Goal: Task Accomplishment & Management: Manage account settings

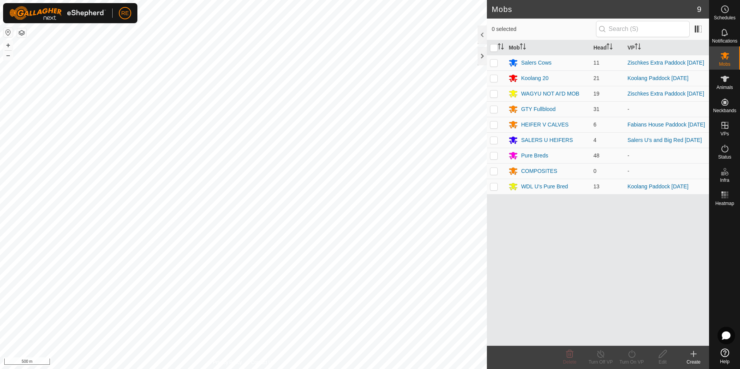
click at [5, 34] on button "button" at bounding box center [7, 32] width 9 height 9
click at [545, 144] on div "SALERS U HEIFERS" at bounding box center [547, 140] width 52 height 8
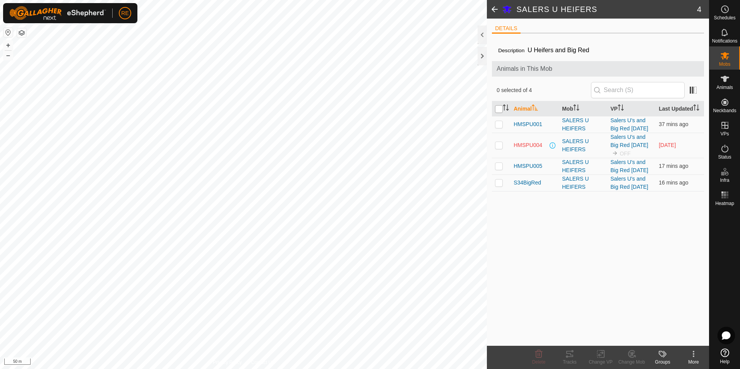
click at [502, 108] on input "checkbox" at bounding box center [499, 109] width 8 height 8
checkbox input "true"
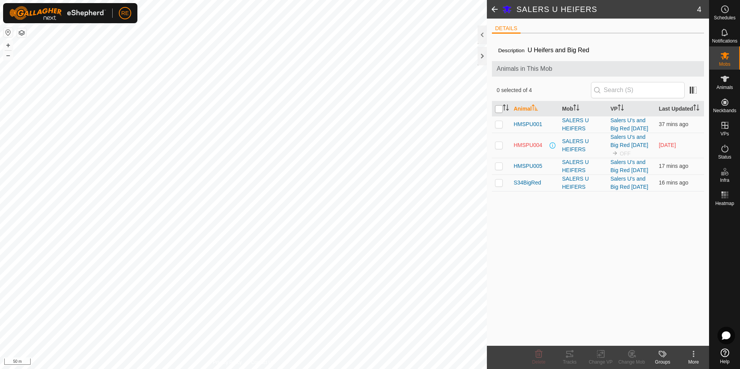
checkbox input "true"
click at [598, 359] on div "Change VP" at bounding box center [600, 362] width 31 height 7
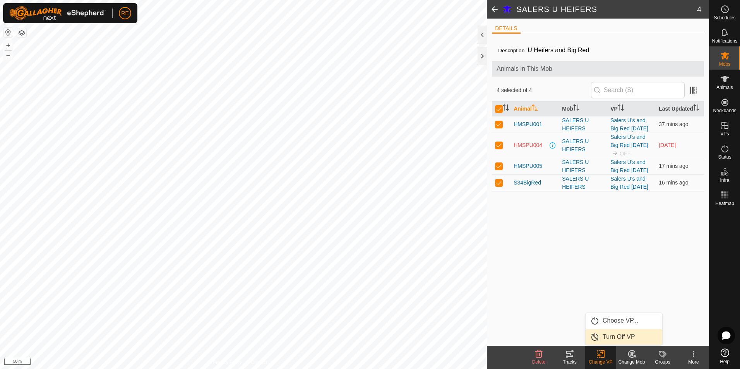
click at [614, 334] on link "Turn Off VP" at bounding box center [623, 336] width 77 height 15
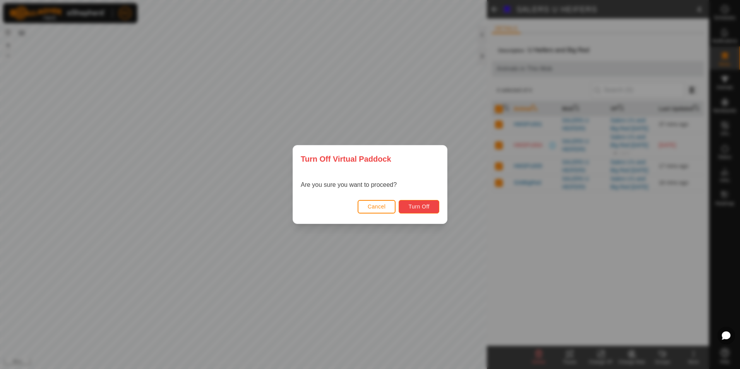
click at [419, 204] on span "Turn Off" at bounding box center [418, 206] width 21 height 6
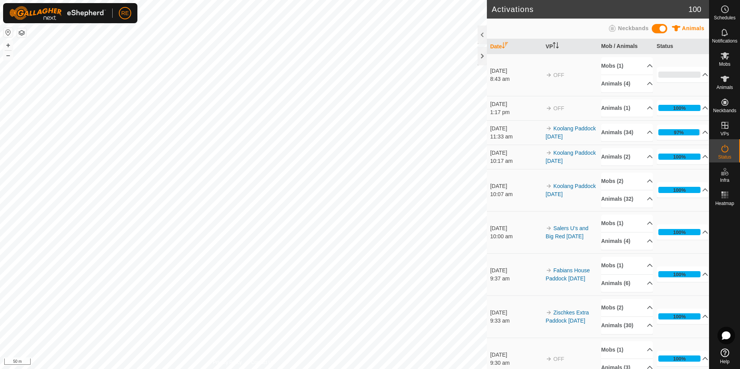
click at [280, 369] on html "RE Schedules Notifications Mobs Animals Neckbands VPs Status Infra Heatmap Help…" at bounding box center [370, 184] width 740 height 369
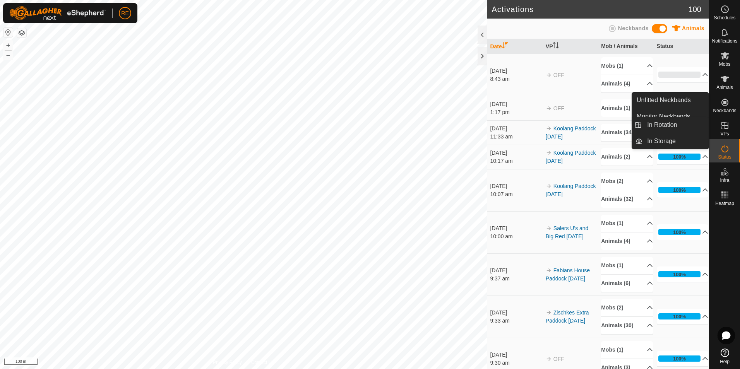
click at [729, 130] on es-virtualpaddocks-svg-icon at bounding box center [725, 125] width 14 height 12
click at [682, 129] on link "In Rotation" at bounding box center [675, 124] width 66 height 15
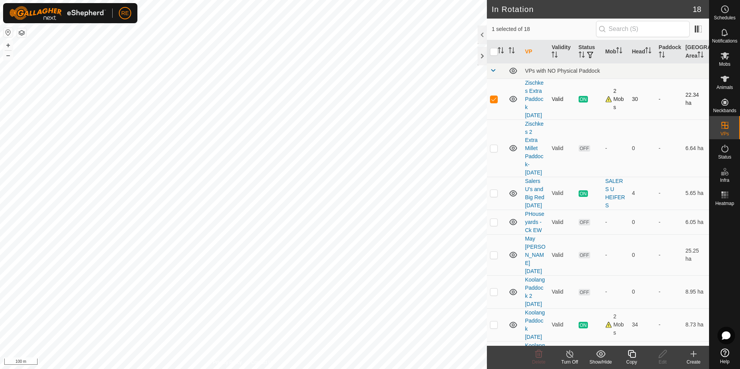
click at [494, 102] on p-checkbox at bounding box center [494, 99] width 8 height 6
checkbox input "false"
click at [494, 151] on p-checkbox at bounding box center [494, 148] width 8 height 6
checkbox input "true"
click at [664, 356] on icon at bounding box center [663, 353] width 10 height 9
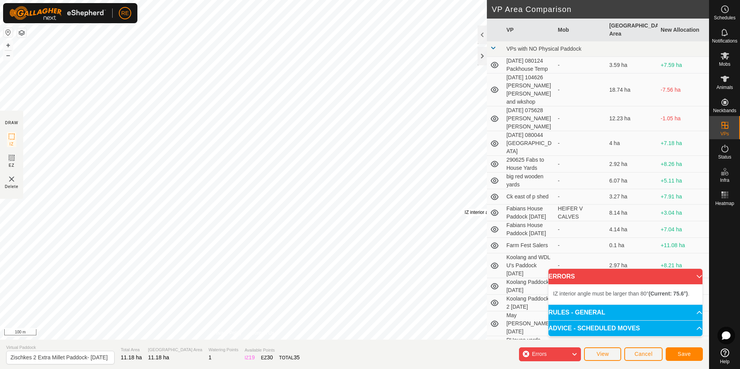
click at [465, 209] on div "IZ interior angle must be larger than 80° (Current: 75.6°) . + – ⇧ i 100 m" at bounding box center [243, 170] width 487 height 340
click at [466, 208] on div "IZ interior angle must be larger than 80° (Current: 75.6°) . + – ⇧ i 100 m" at bounding box center [243, 170] width 487 height 340
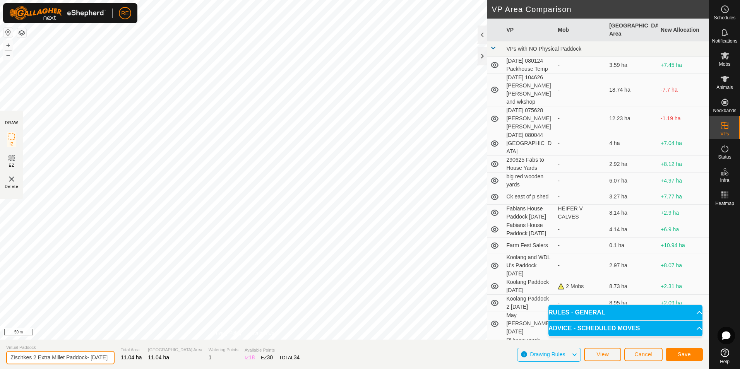
click at [38, 357] on input "Zischkes 2 Extra Millet Paddock- [DATE]" at bounding box center [60, 358] width 108 height 14
drag, startPoint x: 62, startPoint y: 359, endPoint x: 68, endPoint y: 368, distance: 11.4
click at [62, 359] on input "Zischkes 2 Paddock- [DATE]" at bounding box center [60, 358] width 108 height 14
type input "Zischkes 2 Paddock- [DATE]"
click at [690, 355] on span "Save" at bounding box center [683, 354] width 13 height 6
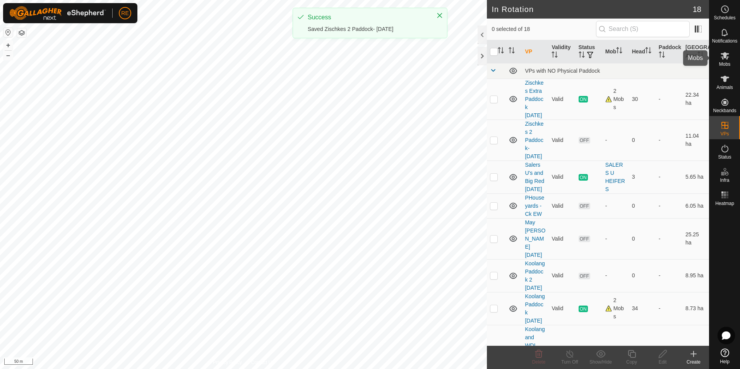
click at [718, 59] on es-mob-svg-icon at bounding box center [725, 56] width 14 height 12
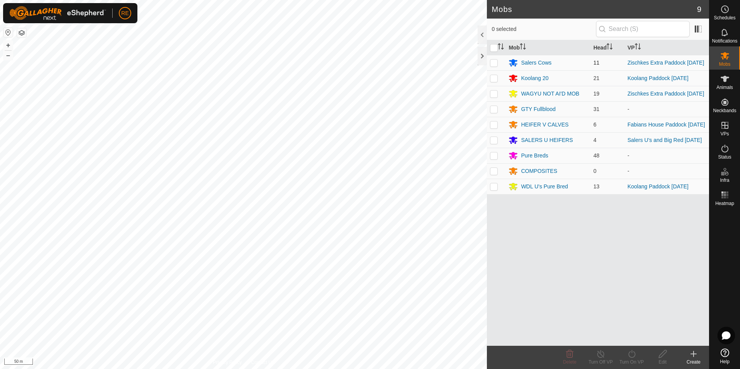
click at [494, 65] on p-checkbox at bounding box center [494, 63] width 8 height 6
checkbox input "true"
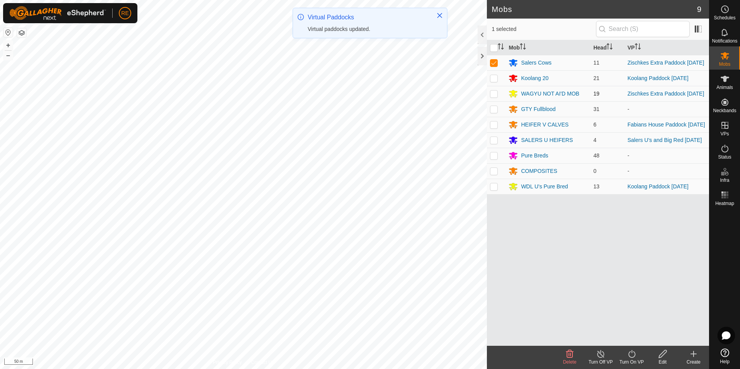
click at [493, 97] on p-checkbox at bounding box center [494, 94] width 8 height 6
checkbox input "true"
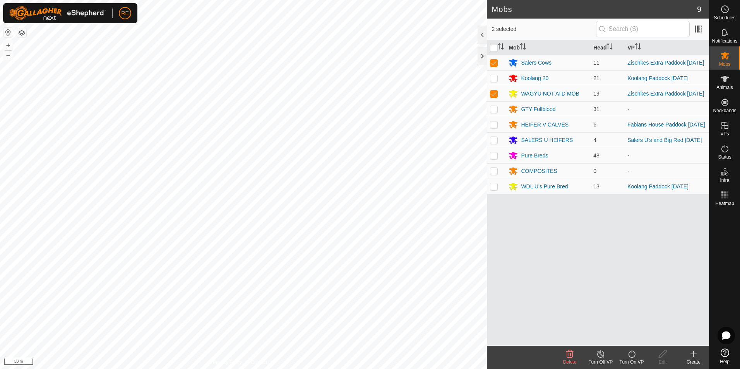
click at [631, 359] on div "Turn On VP" at bounding box center [631, 362] width 31 height 7
click at [636, 337] on link "Now" at bounding box center [654, 336] width 77 height 15
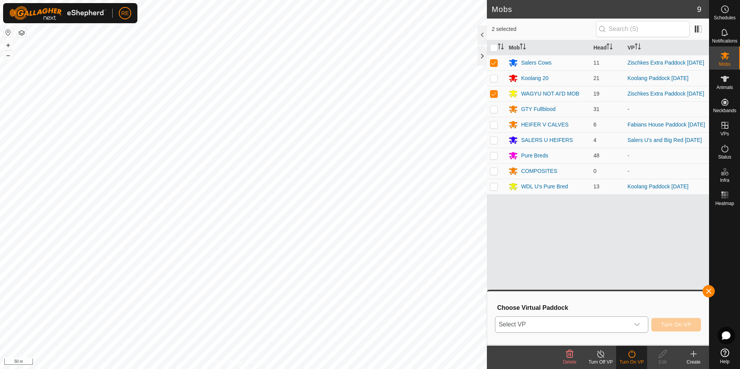
click at [634, 325] on div "dropdown trigger" at bounding box center [636, 324] width 15 height 15
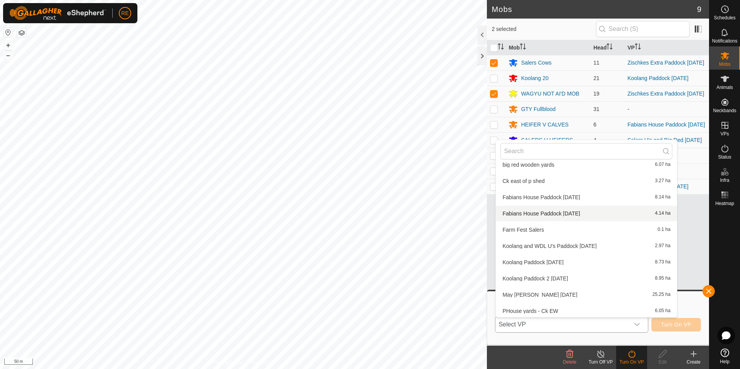
scroll to position [155, 0]
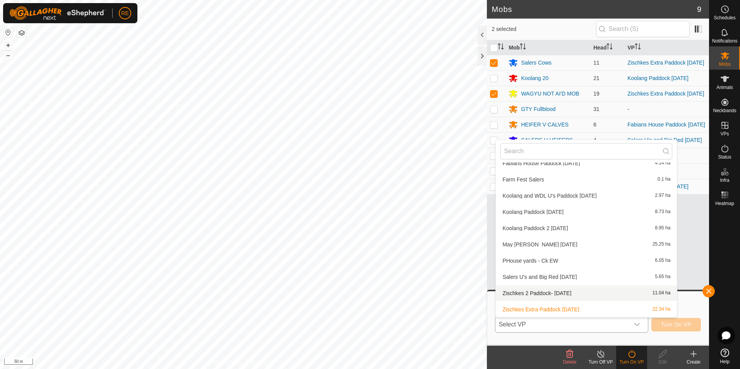
click at [555, 296] on li "Zischkes 2 Paddock- [DATE] 11.04 ha" at bounding box center [586, 292] width 181 height 15
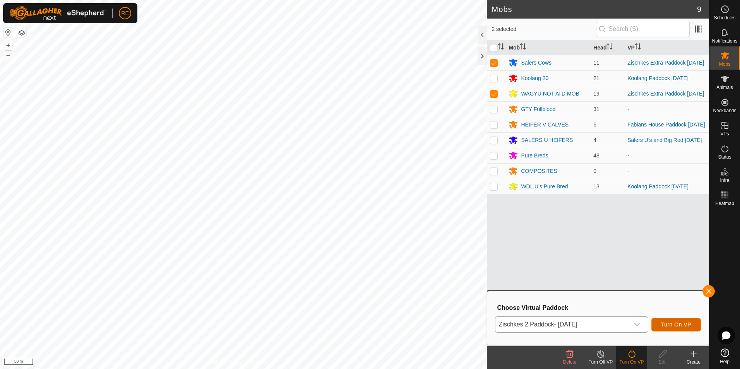
click at [682, 327] on span "Turn On VP" at bounding box center [676, 324] width 30 height 6
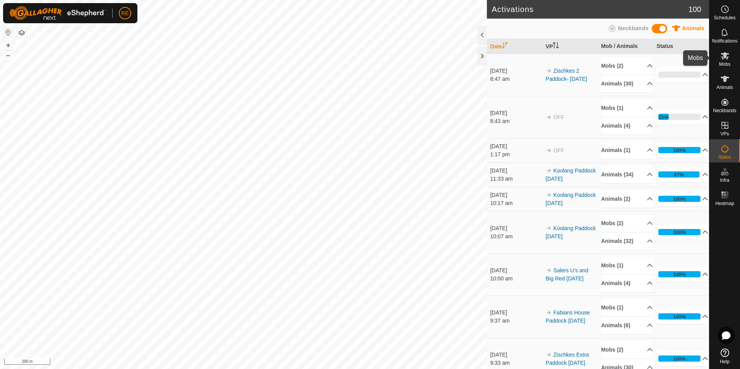
click at [723, 59] on icon at bounding box center [724, 55] width 9 height 9
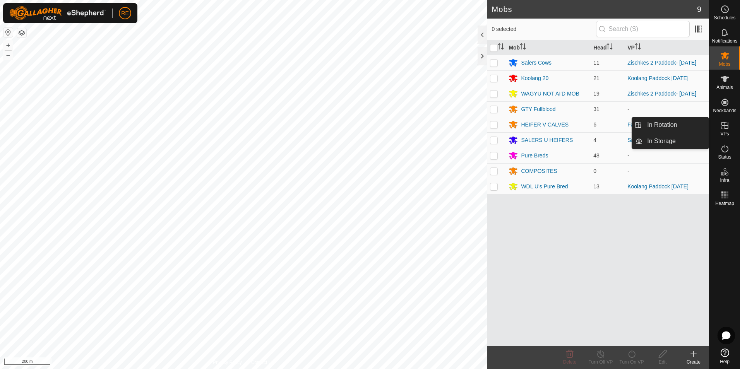
click at [724, 128] on icon at bounding box center [724, 125] width 9 height 9
click at [683, 127] on link "In Rotation" at bounding box center [675, 124] width 66 height 15
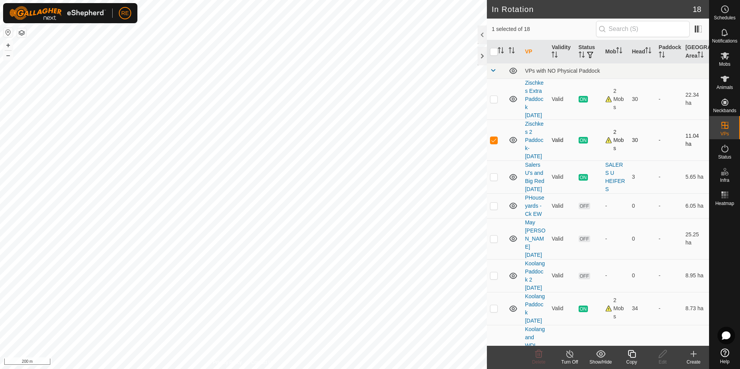
click at [495, 143] on p-checkbox at bounding box center [494, 140] width 8 height 6
checkbox input "false"
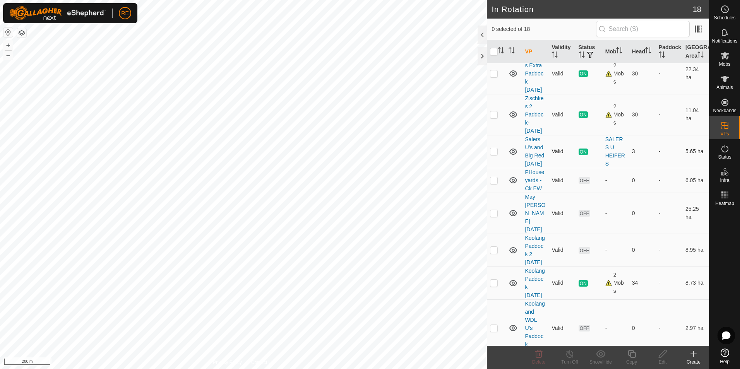
scroll to position [39, 0]
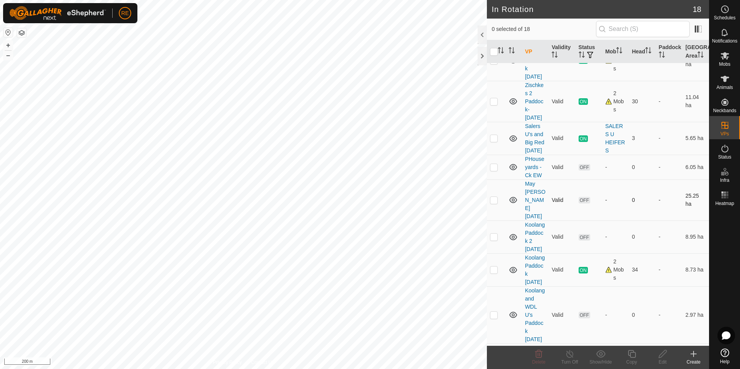
click at [495, 203] on p-checkbox at bounding box center [494, 200] width 8 height 6
checkbox input "true"
click at [692, 356] on icon at bounding box center [693, 353] width 9 height 9
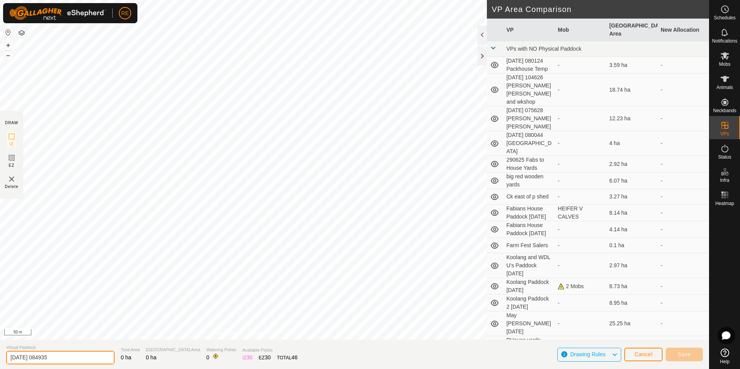
drag, startPoint x: 67, startPoint y: 357, endPoint x: -2, endPoint y: 340, distance: 70.4
click at [0, 340] on html "RE Schedules Notifications Mobs Animals Neckbands VPs Status Infra Heatmap Help…" at bounding box center [370, 184] width 740 height 369
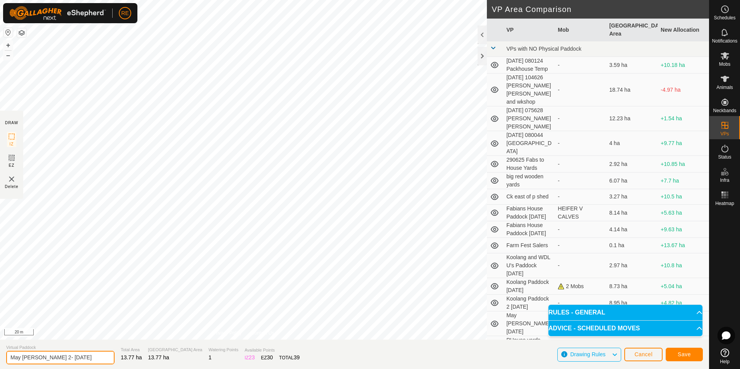
click at [58, 356] on input "May [PERSON_NAME] 2- [DATE]" at bounding box center [60, 358] width 108 height 14
type input "May [PERSON_NAME] 2- [DATE]"
click at [683, 352] on span "Save" at bounding box center [683, 354] width 13 height 6
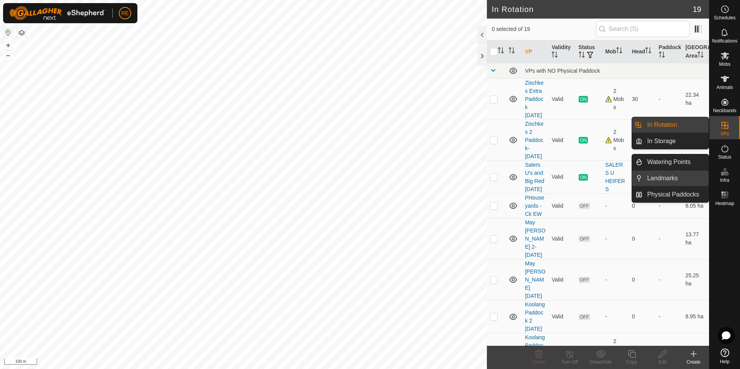
click at [686, 173] on link "Landmarks" at bounding box center [675, 178] width 66 height 15
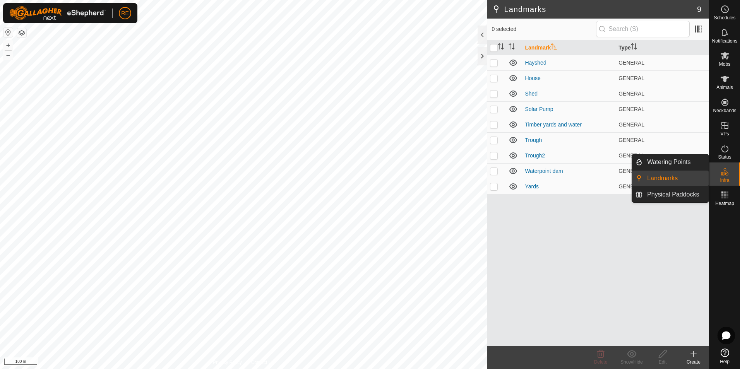
click at [717, 178] on div "Infra" at bounding box center [724, 173] width 31 height 23
click at [676, 164] on link "Watering Points" at bounding box center [675, 161] width 66 height 15
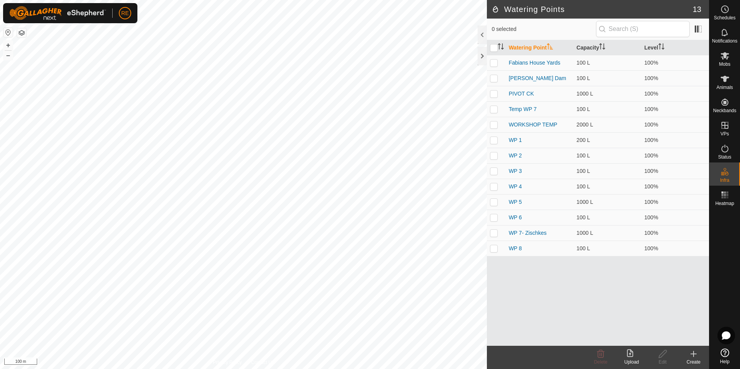
click at [691, 357] on icon at bounding box center [693, 353] width 9 height 9
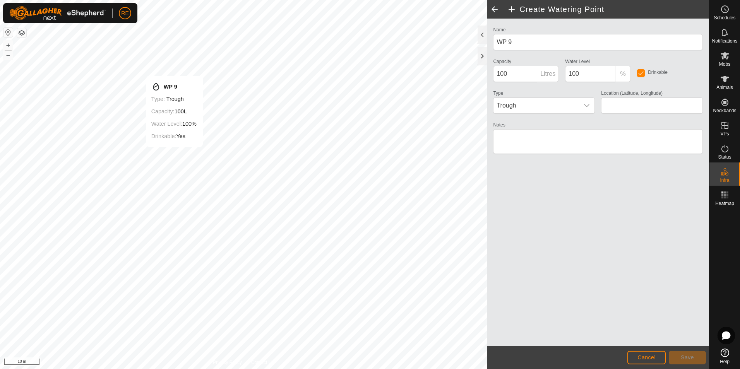
type input "-27.748189, 152.361799"
click at [691, 359] on span "Save" at bounding box center [686, 357] width 13 height 6
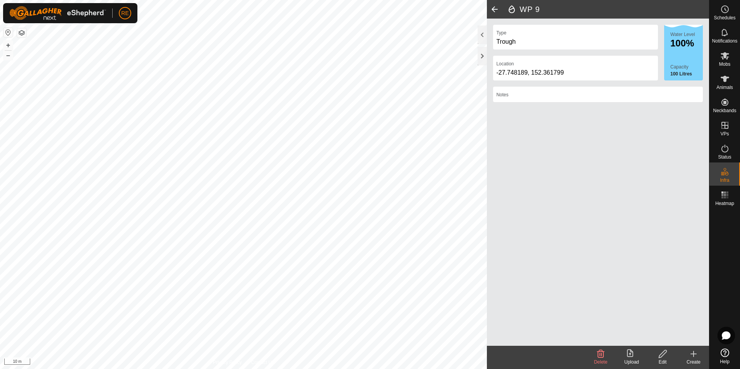
click at [692, 358] on icon at bounding box center [693, 353] width 9 height 9
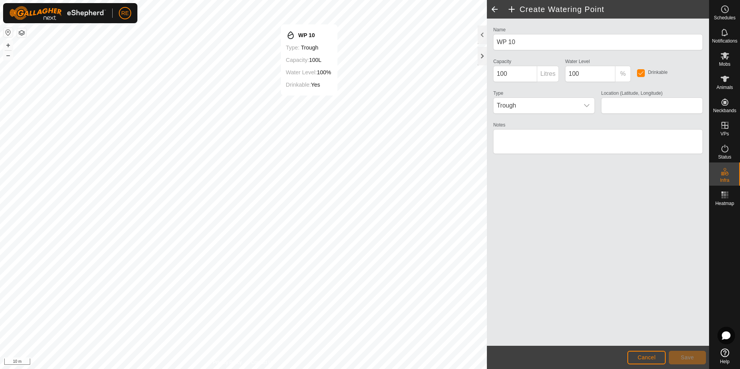
type input "-27.748461, 152.363941"
click at [679, 357] on button "Save" at bounding box center [686, 358] width 37 height 14
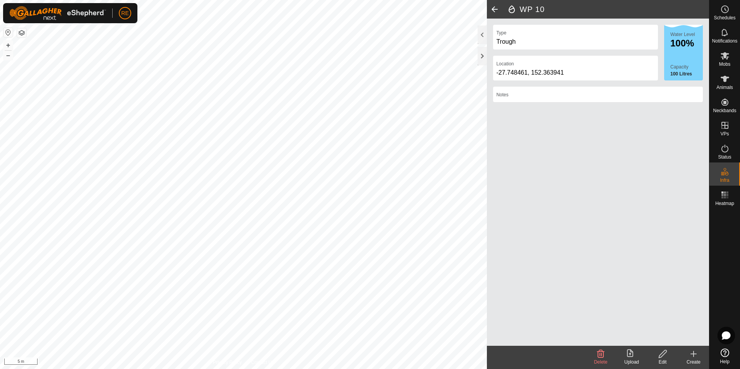
click at [495, 6] on span at bounding box center [494, 9] width 15 height 19
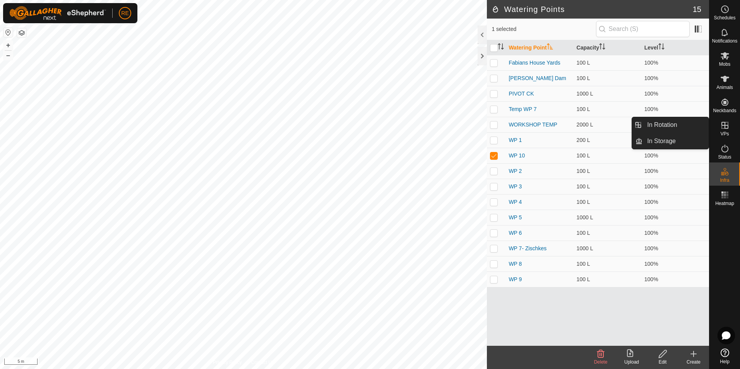
click at [729, 134] on div "VPs" at bounding box center [724, 127] width 31 height 23
click at [725, 128] on icon at bounding box center [724, 125] width 7 height 7
click at [723, 127] on icon at bounding box center [724, 125] width 9 height 9
click at [698, 121] on link "In Rotation" at bounding box center [675, 124] width 66 height 15
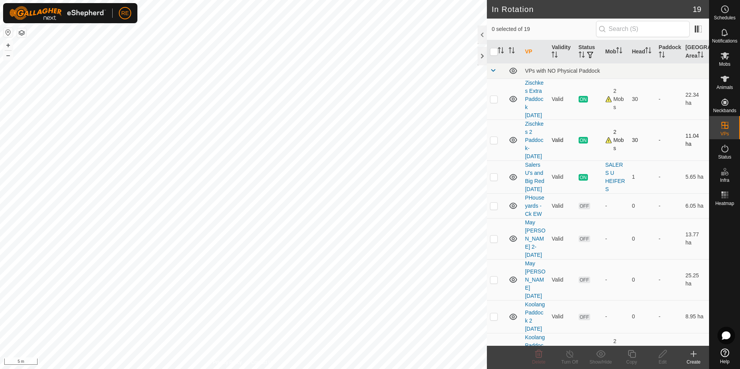
checkbox input "true"
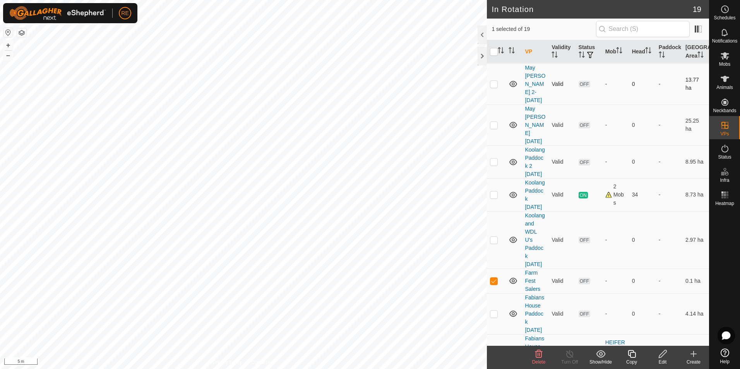
scroll to position [271, 0]
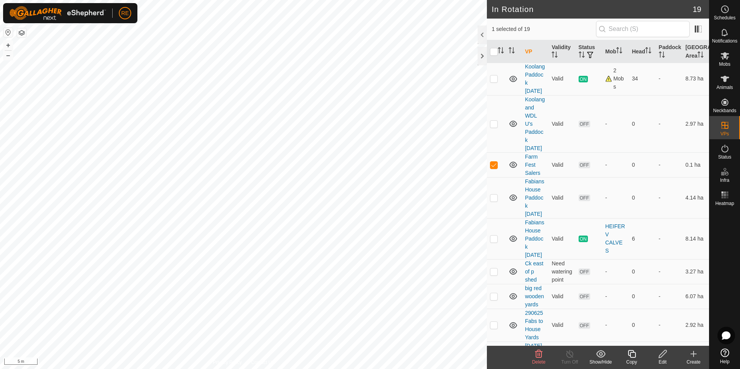
click at [662, 356] on icon at bounding box center [662, 354] width 8 height 8
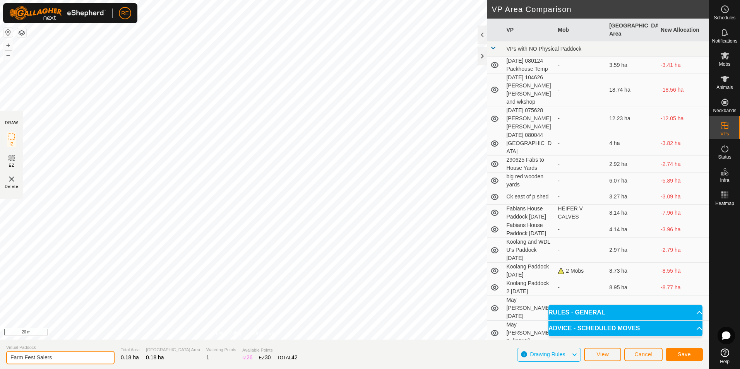
drag, startPoint x: 57, startPoint y: 357, endPoint x: -12, endPoint y: 355, distance: 69.3
click at [0, 355] on html "RE Schedules Notifications Mobs Animals Neckbands VPs Status Infra Heatmap Help…" at bounding box center [370, 184] width 740 height 369
type input "House Cattle Yards"
click at [680, 355] on span "Save" at bounding box center [683, 354] width 13 height 6
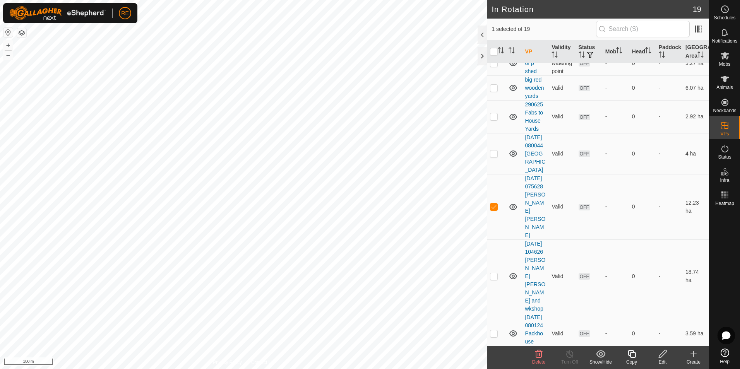
scroll to position [542, 0]
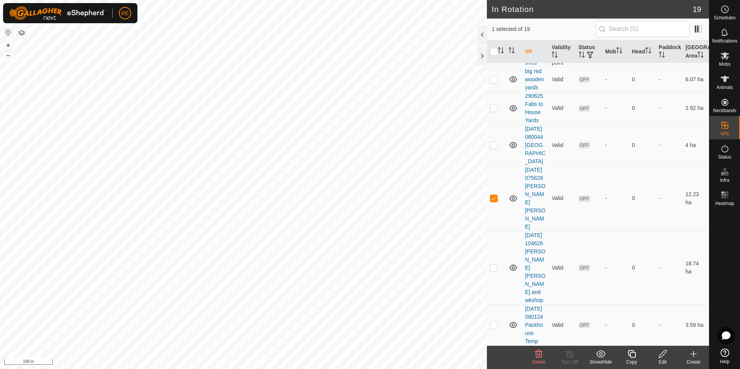
click at [538, 358] on icon at bounding box center [538, 353] width 9 height 9
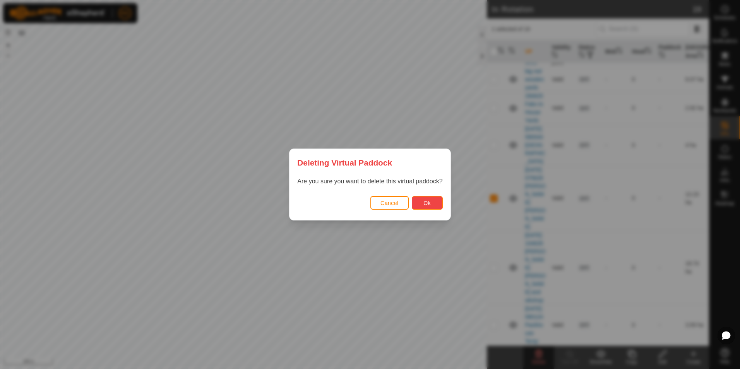
click at [430, 203] on button "Ok" at bounding box center [427, 203] width 31 height 14
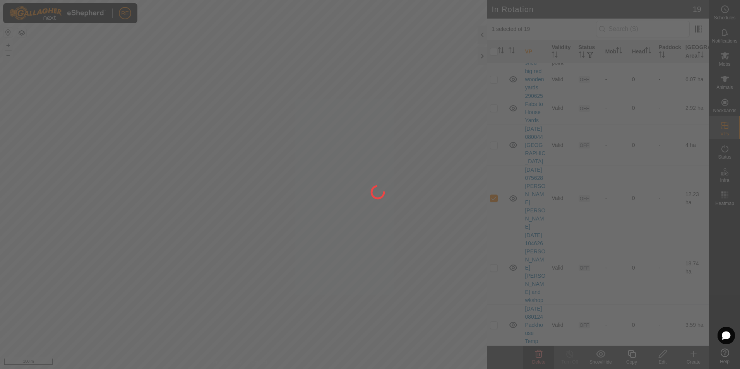
checkbox input "false"
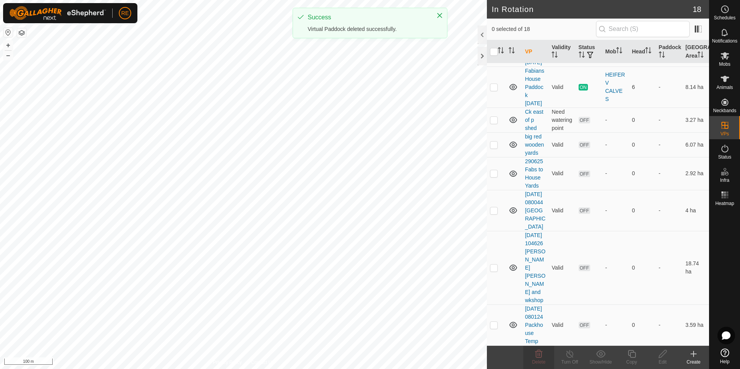
scroll to position [496, 0]
checkbox input "true"
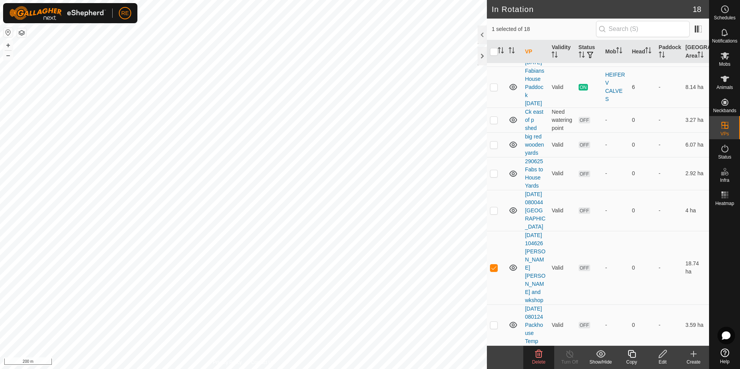
click at [539, 358] on icon at bounding box center [538, 353] width 9 height 9
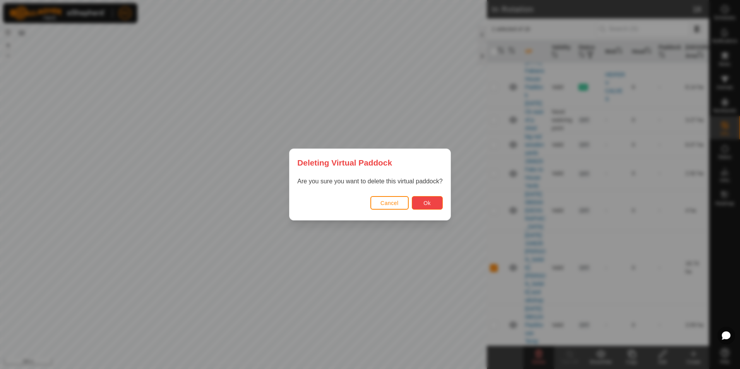
click at [421, 203] on button "Ok" at bounding box center [427, 203] width 31 height 14
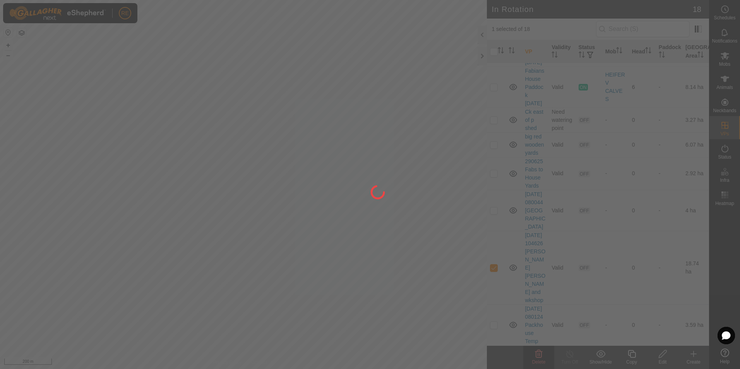
checkbox input "false"
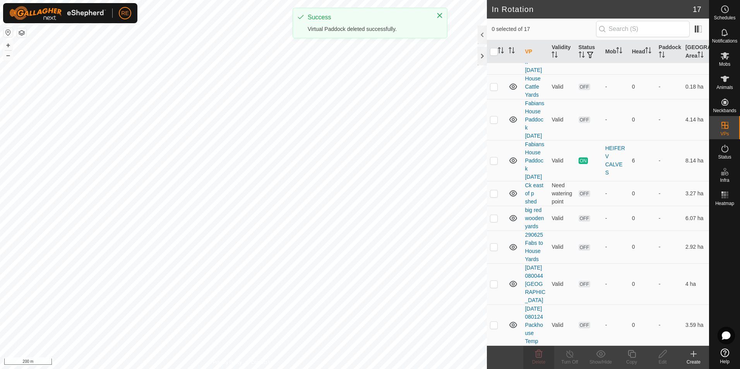
scroll to position [438, 0]
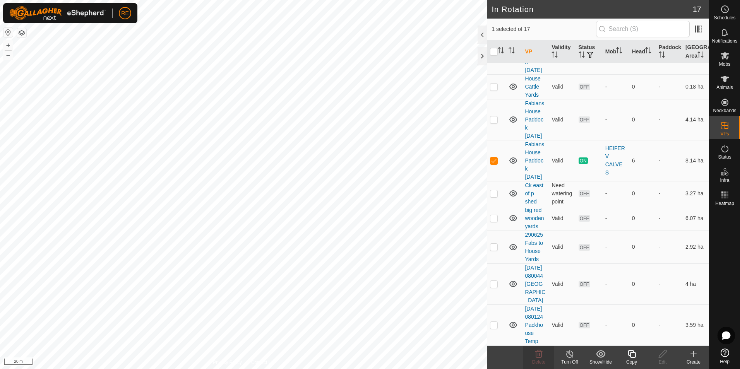
checkbox input "false"
checkbox input "true"
click at [489, 77] on div "In Rotation 17 1 selected of 17 VP Validity Status Mob Head Paddock Grazing Are…" at bounding box center [354, 184] width 709 height 369
